Goal: Understand process/instructions: Learn about a topic

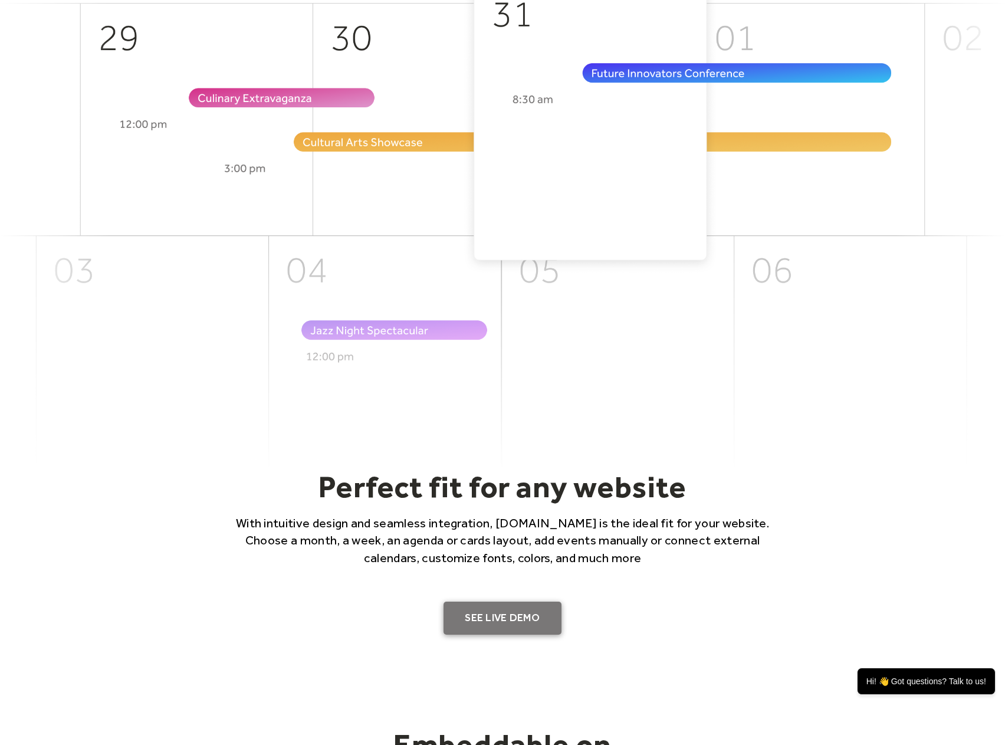
click at [493, 613] on link "SEE LIVE DEMO" at bounding box center [502, 617] width 118 height 33
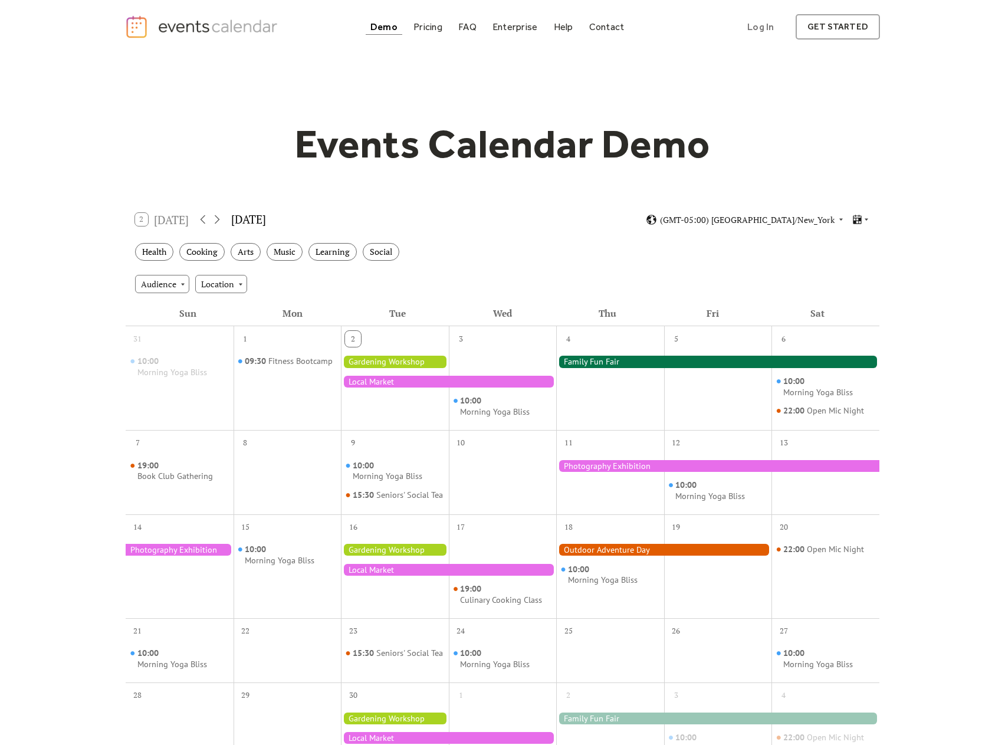
click at [597, 359] on div at bounding box center [717, 361] width 323 height 12
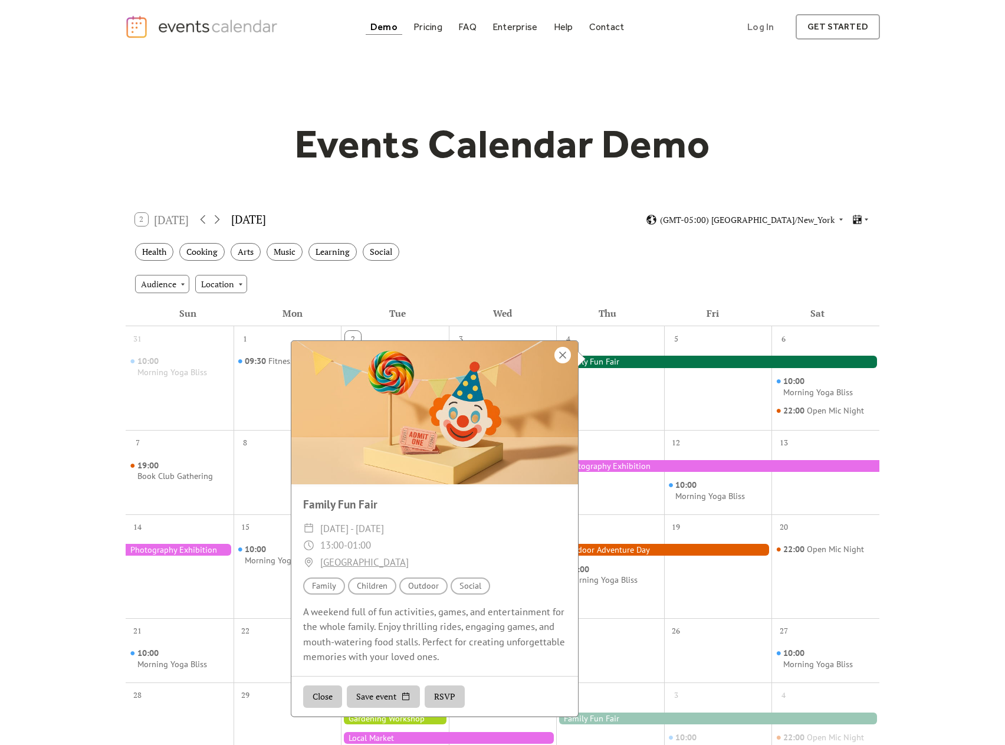
click at [565, 353] on div at bounding box center [562, 355] width 17 height 17
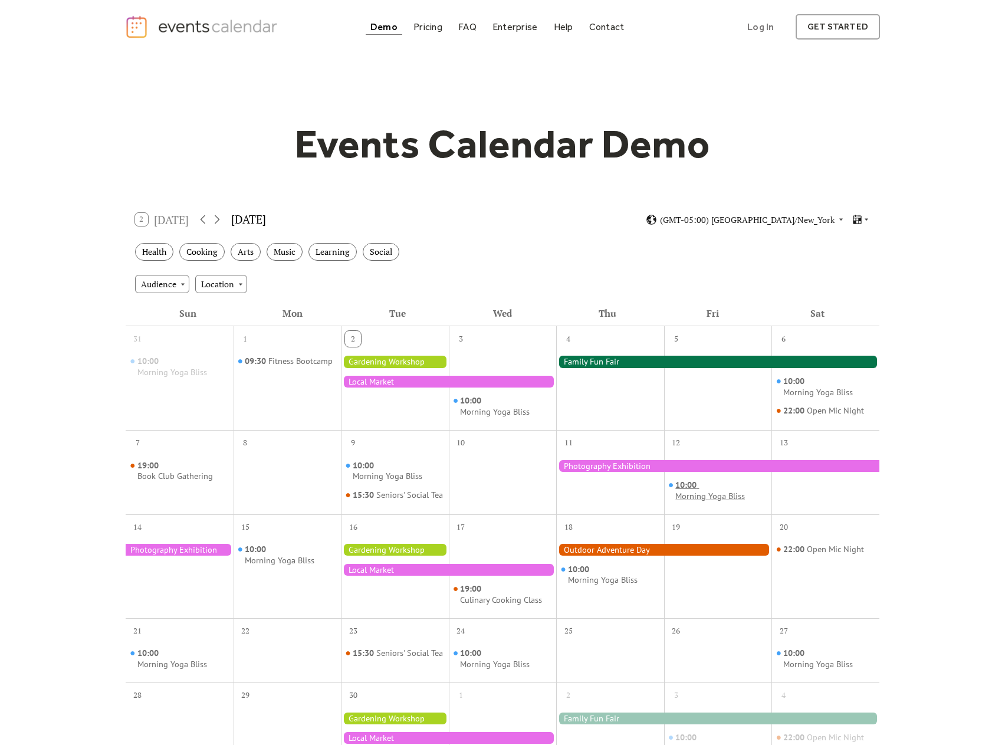
click at [675, 486] on span "10:00" at bounding box center [687, 484] width 24 height 11
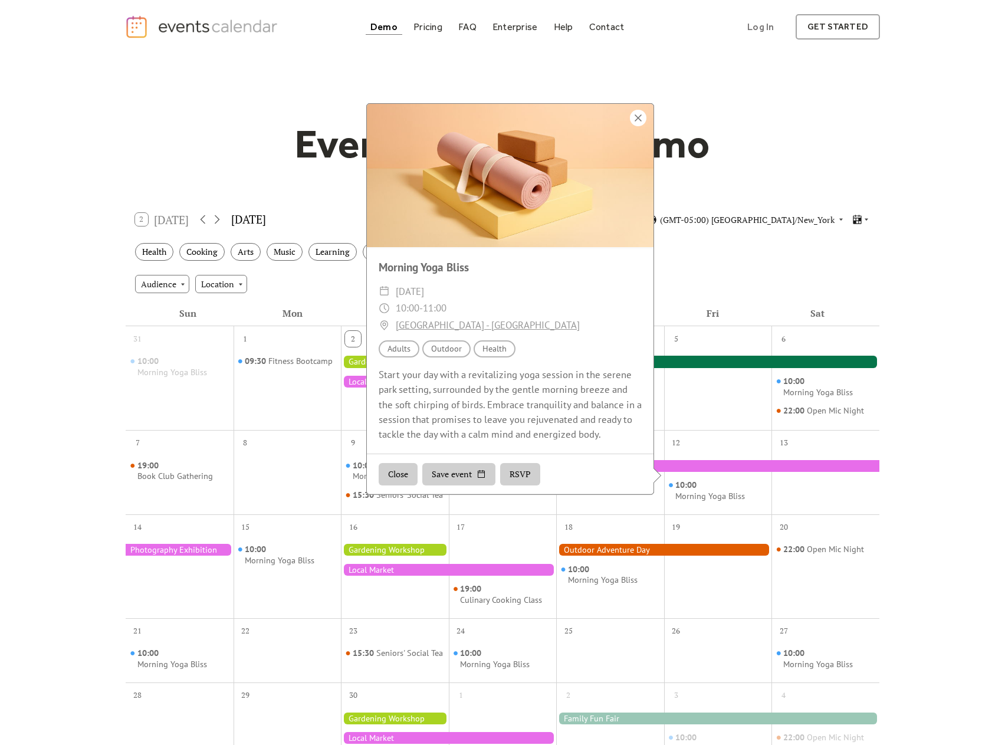
click at [633, 126] on div at bounding box center [638, 118] width 17 height 17
